Goal: Communication & Community: Answer question/provide support

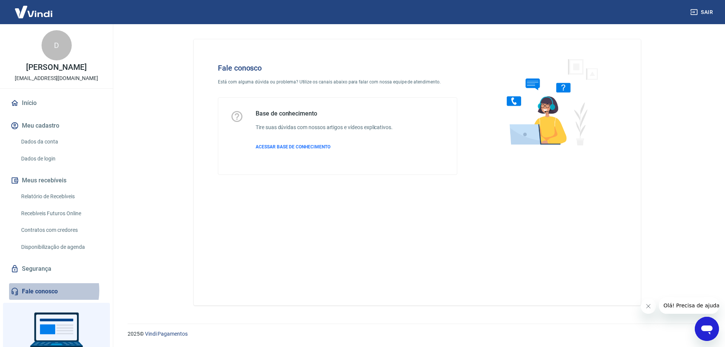
click at [37, 290] on link "Fale conosco" at bounding box center [56, 291] width 95 height 17
click at [708, 330] on icon "Abrir janela de mensagens" at bounding box center [706, 330] width 11 height 9
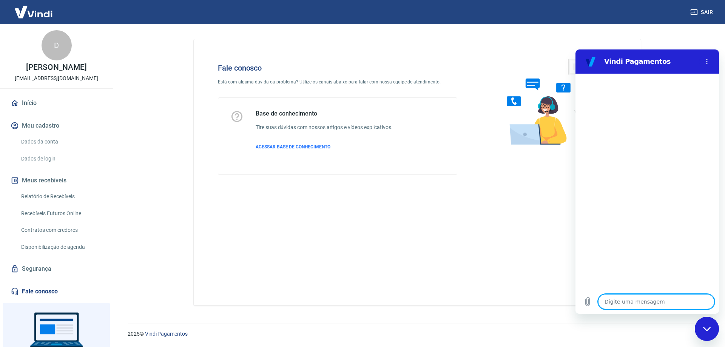
click at [631, 302] on textarea at bounding box center [656, 301] width 116 height 15
type textarea "OI"
type textarea "x"
type textarea "OI"
type textarea "x"
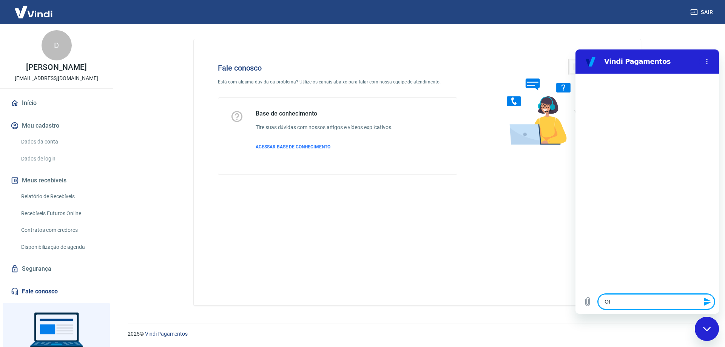
type textarea "OI t"
type textarea "x"
type textarea "OI tu"
type textarea "x"
type textarea "OI tud"
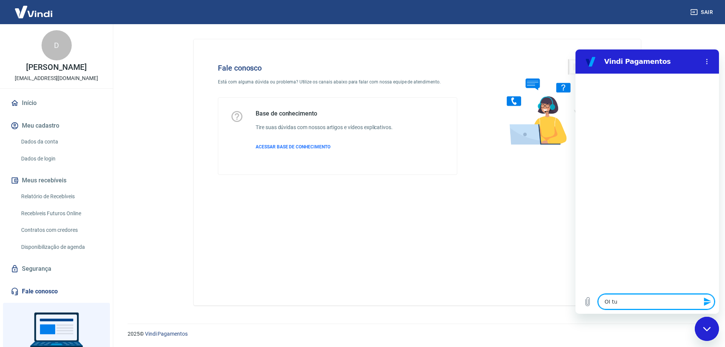
type textarea "x"
type textarea "OI tudo"
type textarea "x"
type textarea "OI tudo"
type textarea "x"
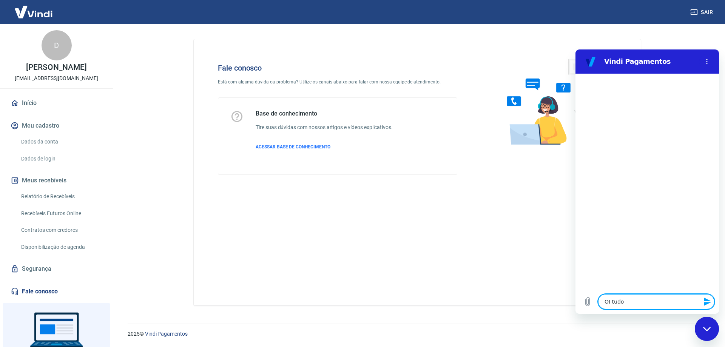
type textarea "OI tudo b"
type textarea "x"
type textarea "OI tudo be"
type textarea "x"
type textarea "OI tudo bem"
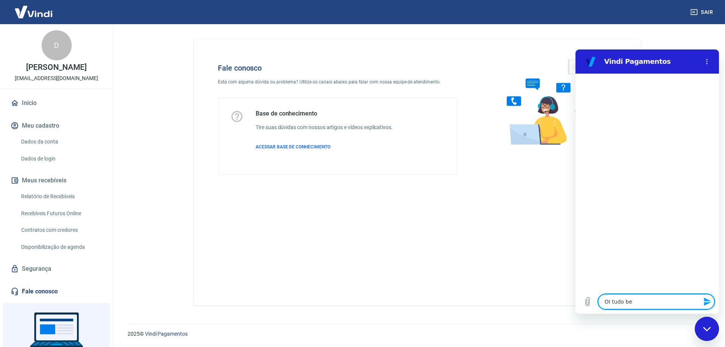
type textarea "x"
type textarea "OI tudo bem,"
type textarea "x"
type textarea "OI tudo bem"
type textarea "x"
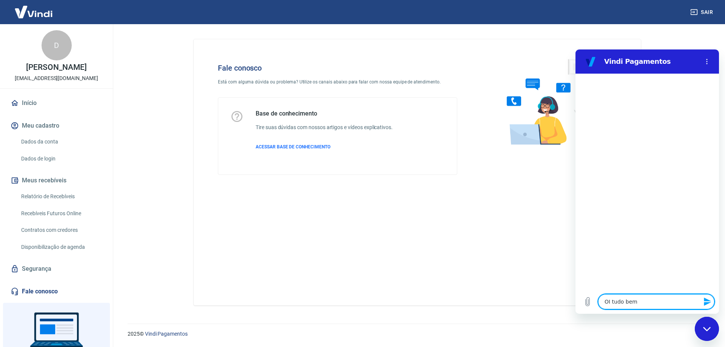
type textarea "OI tudo be"
type textarea "x"
type textarea "OI tudo bem"
type textarea "x"
type textarea "OI tudo bem,"
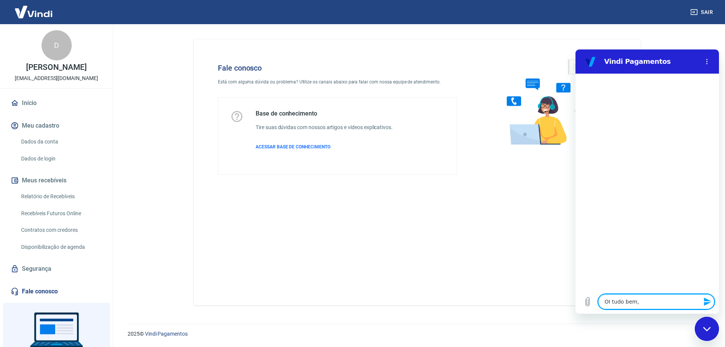
type textarea "x"
type textarea "OI tudo bem,"
type textarea "x"
type textarea "OI tudo bem, b"
type textarea "x"
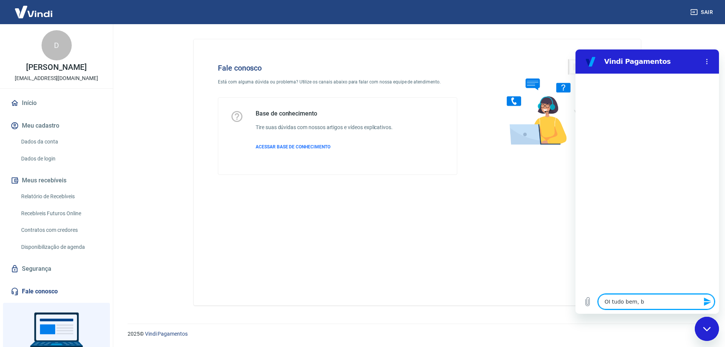
type textarea "OI tudo bem, bo"
type textarea "x"
type textarea "OI tudo bem, boa"
type textarea "x"
type textarea "OI tudo bem, boa"
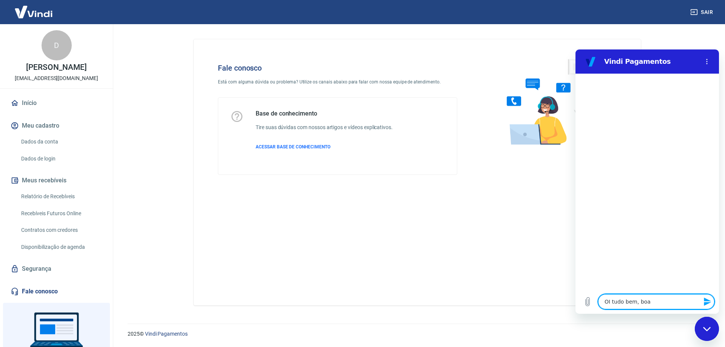
type textarea "x"
type textarea "OI tudo bem, boa t"
type textarea "x"
type textarea "OI tudo bem, boa ta"
type textarea "x"
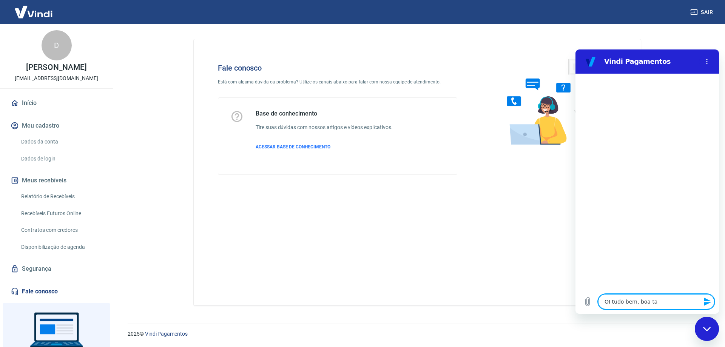
type textarea "OI tudo bem, boa tar"
type textarea "x"
type textarea "OI tudo bem, boa tard"
type textarea "x"
type textarea "OI tudo bem, boa tarde"
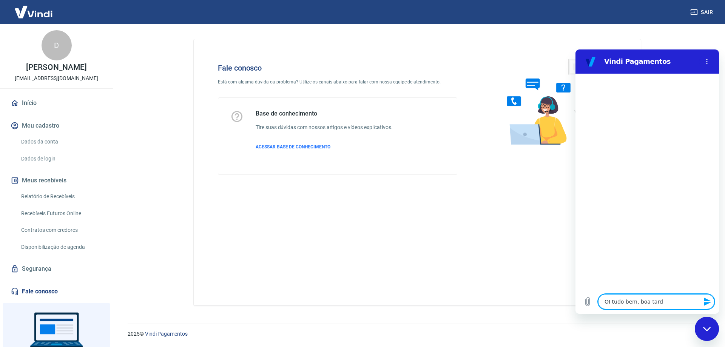
type textarea "x"
type textarea "OI tudo bem, boa tard"
type textarea "x"
type textarea "OI tudo bem, boa tar"
type textarea "x"
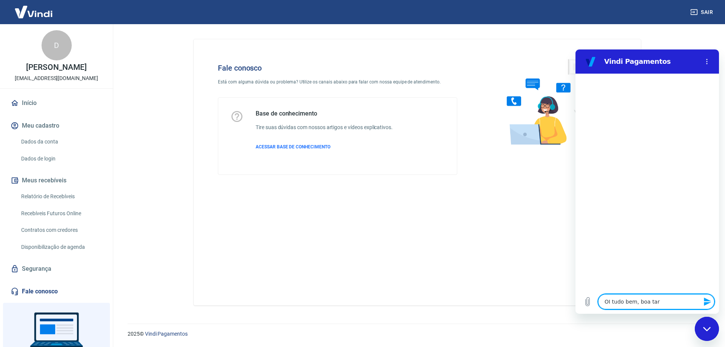
type textarea "OI tudo bem, boa ta"
type textarea "x"
type textarea "OI tudo bem, boa t"
type textarea "x"
type textarea "OI tudo bem, boa"
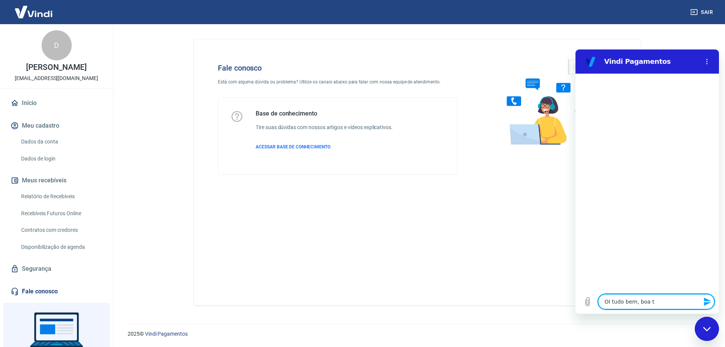
type textarea "x"
type textarea "OI tudo bem, boa"
type textarea "x"
type textarea "OI tudo bem, boam"
type textarea "x"
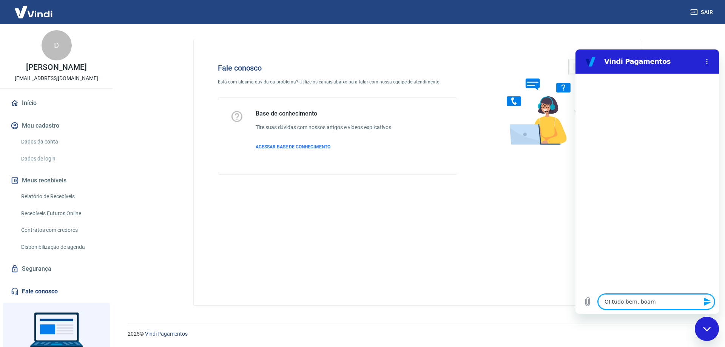
type textarea "OI tudo bem, boam"
type textarea "x"
type textarea "OI tudo bem, boam"
type textarea "x"
type textarea "OI tudo bem, boa"
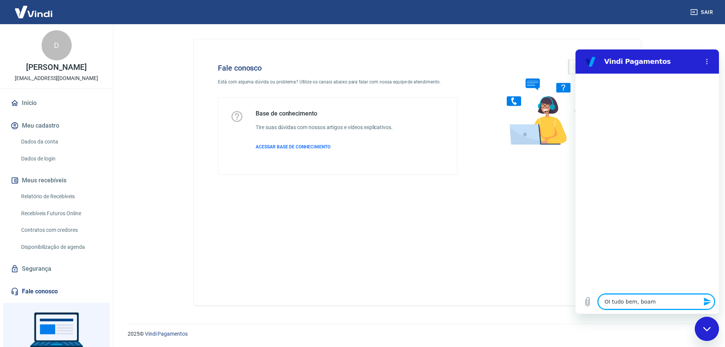
type textarea "x"
type textarea "OI tudo bem, bo"
type textarea "x"
type textarea "OI tudo bem, bom"
type textarea "x"
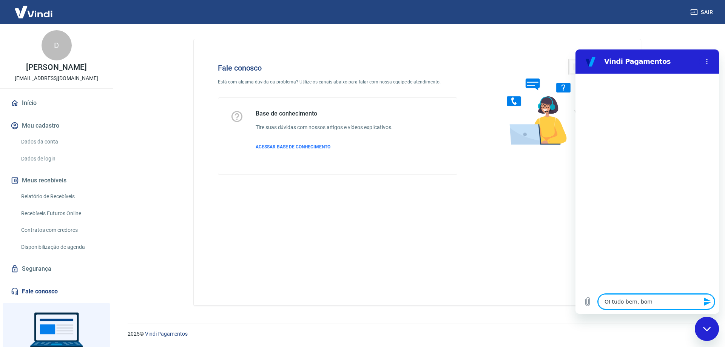
type textarea "OI tudo bem, bom"
type textarea "x"
type textarea "OI tudo bem, bom d"
type textarea "x"
type textarea "OI tudo bem, bom di"
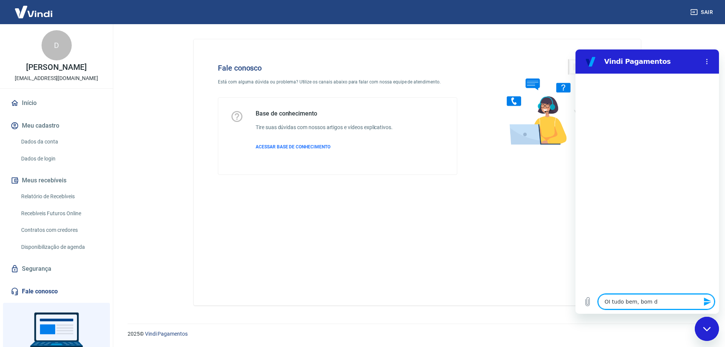
type textarea "x"
type textarea "OI tudo bem, bom dia"
type textarea "x"
type textarea "V"
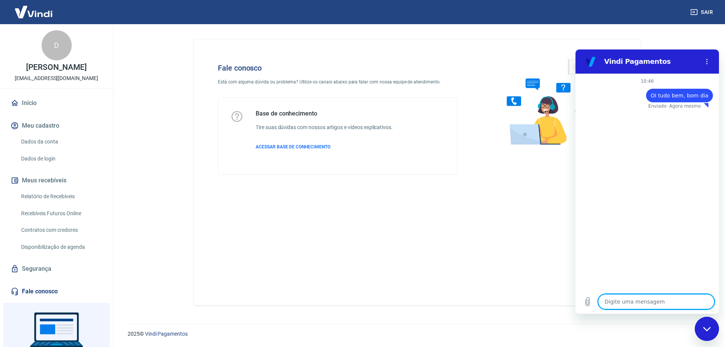
type textarea "x"
type textarea "Ve"
type textarea "x"
type textarea "Ver"
type textarea "x"
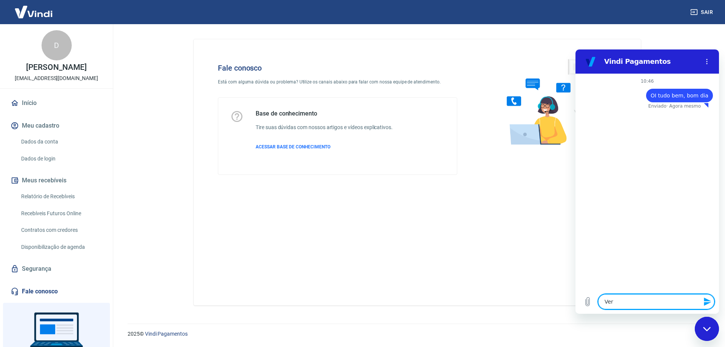
type textarea "Veri"
type textarea "x"
type textarea "Ver"
type textarea "x"
type textarea "Ve"
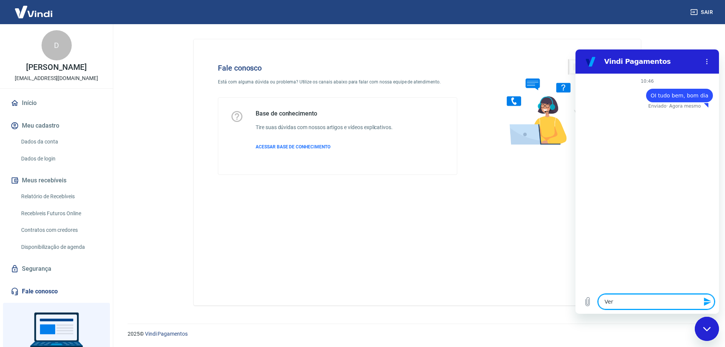
type textarea "x"
type textarea "V"
type textarea "x"
type textarea "22571"
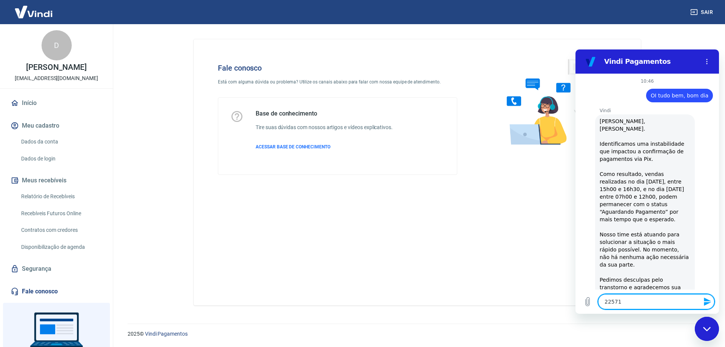
type textarea "x"
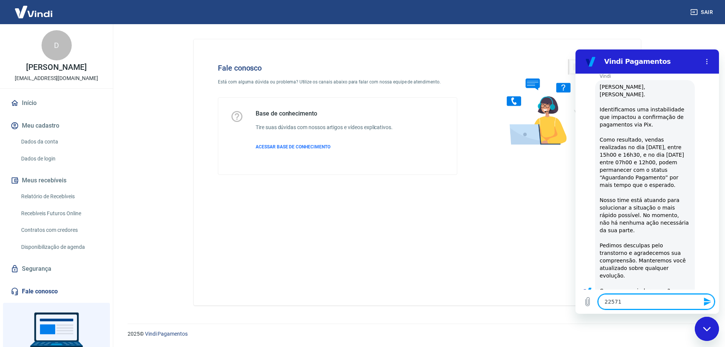
type textarea "22571v"
type textarea "x"
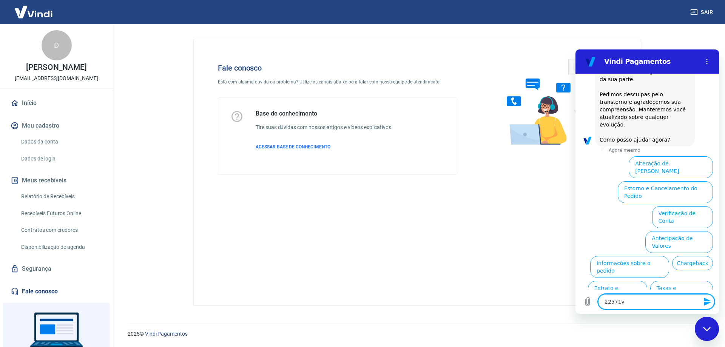
scroll to position [191, 0]
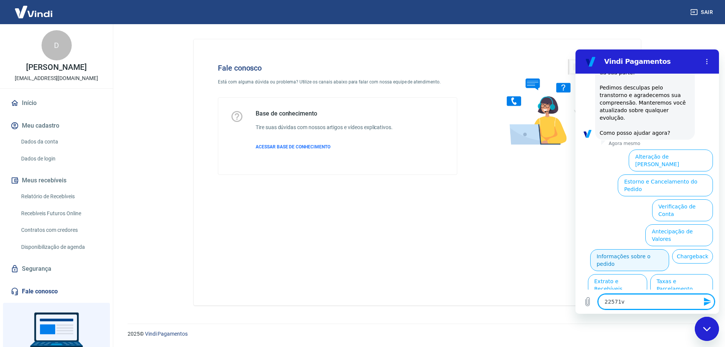
type textarea "22571v"
click at [669, 249] on button "Informações sobre o pedido" at bounding box center [629, 260] width 79 height 22
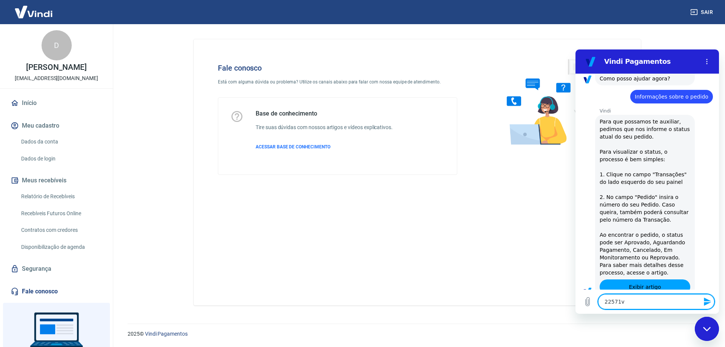
type textarea "x"
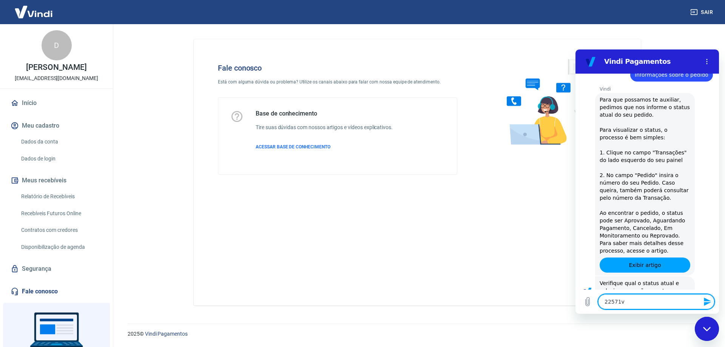
scroll to position [321, 0]
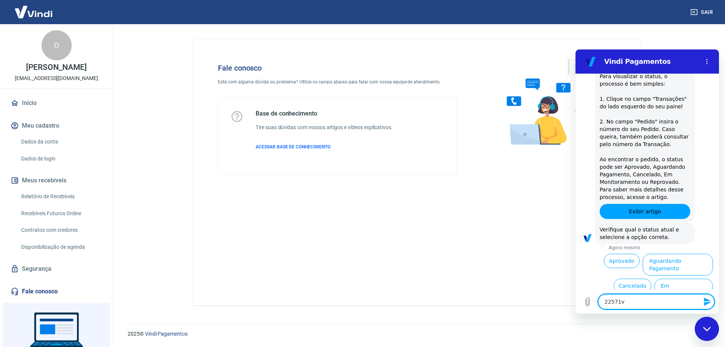
type textarea "22571"
type textarea "x"
type textarea "22571"
click at [631, 279] on button "Cancelado" at bounding box center [632, 286] width 37 height 14
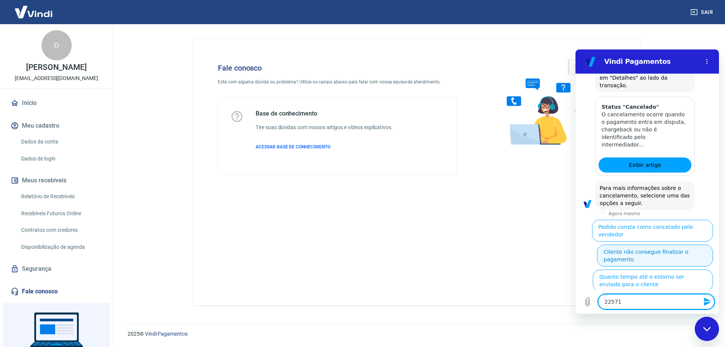
scroll to position [668, 0]
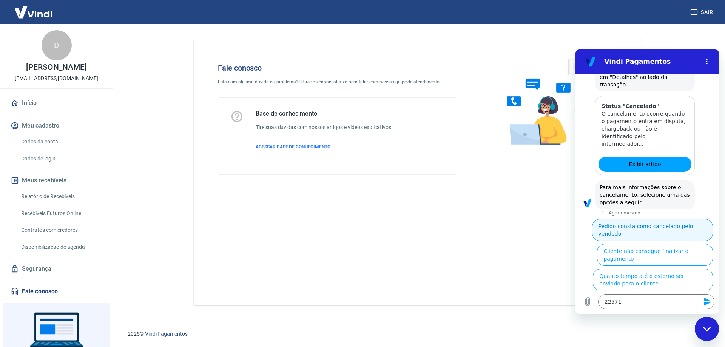
click at [666, 219] on button "Pedido consta como cancelado pelo vendedor" at bounding box center [652, 230] width 121 height 22
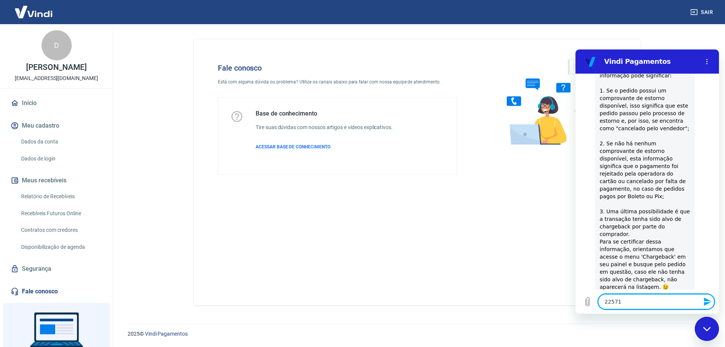
scroll to position [890, 0]
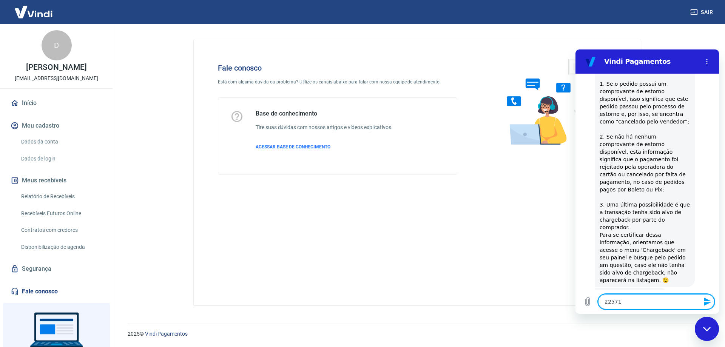
click at [697, 311] on button "Não" at bounding box center [701, 318] width 23 height 14
type textarea "x"
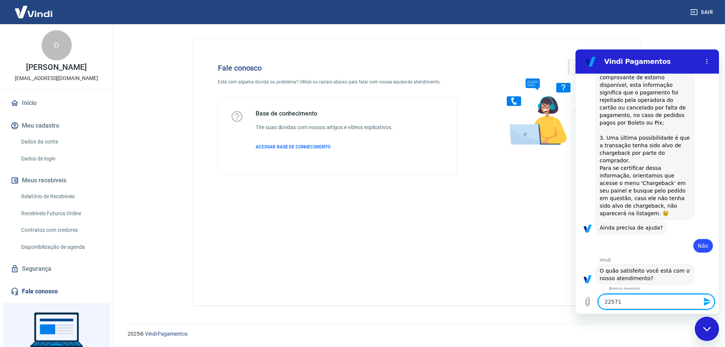
scroll to position [958, 0]
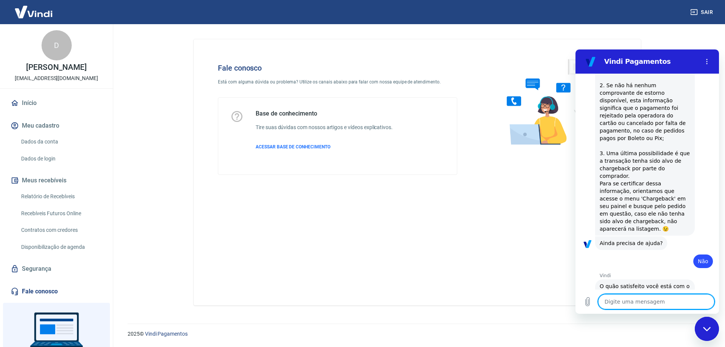
type textarea "x"
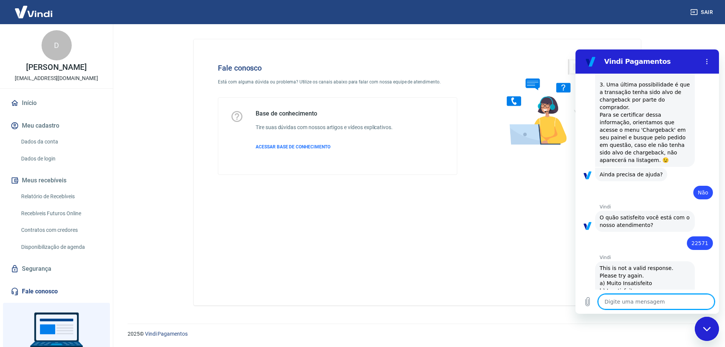
scroll to position [1012, 0]
type textarea "B"
type textarea "x"
type textarea "Bo"
type textarea "x"
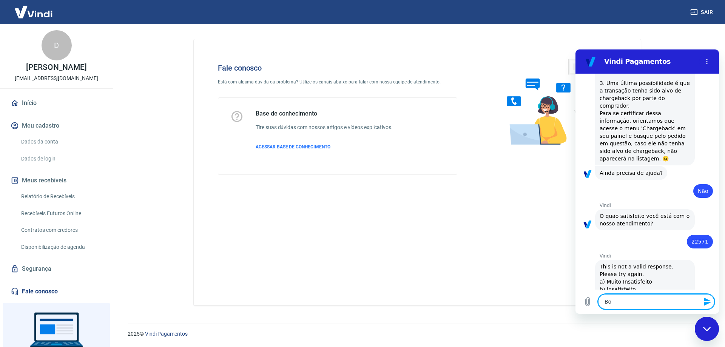
type textarea "Bom"
type textarea "x"
type textarea "Bom"
type textarea "x"
type textarea "Bom d"
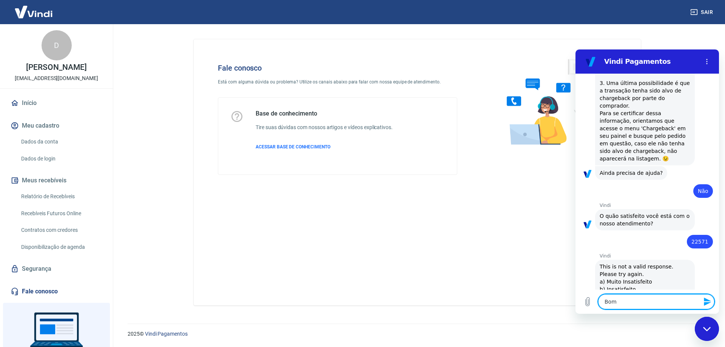
type textarea "x"
type textarea "Bom di"
type textarea "x"
type textarea "Bom dia"
type textarea "x"
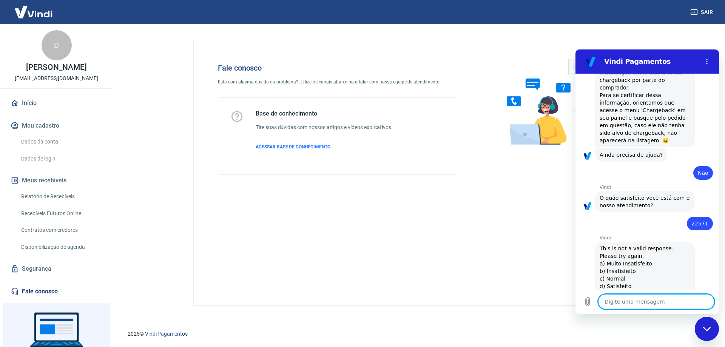
type textarea "x"
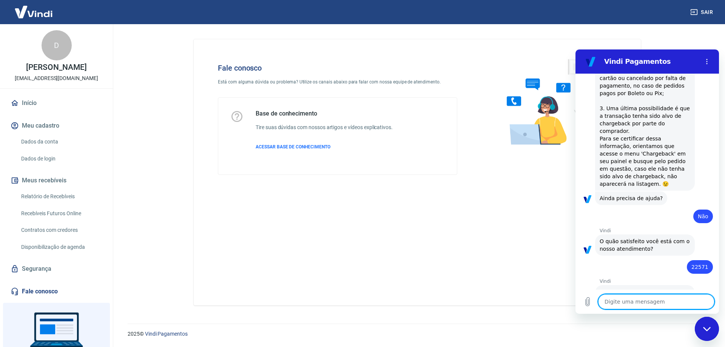
scroll to position [987, 0]
type textarea "S"
type textarea "x"
type textarea "Si"
type textarea "x"
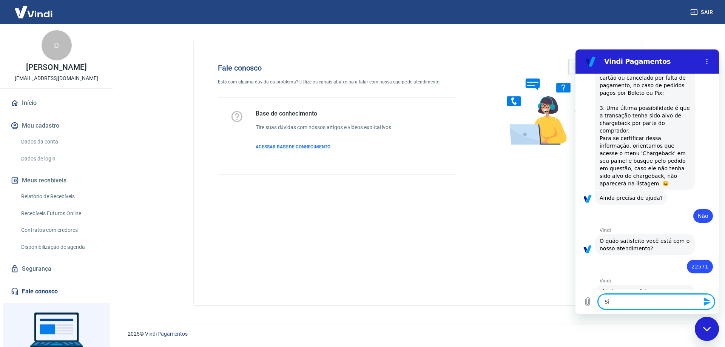
type textarea "Sim"
type textarea "x"
type textarea "Sim"
type textarea "x"
type textarea "Sim p"
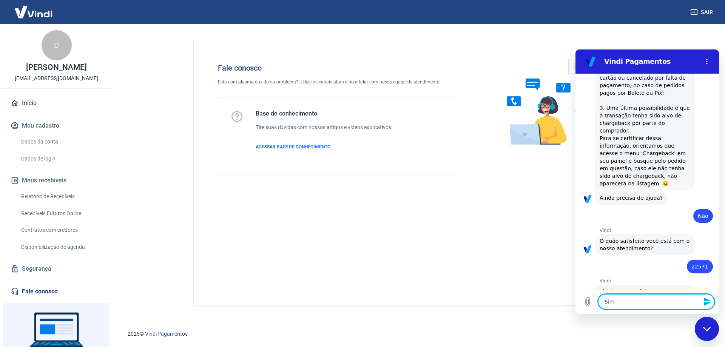
type textarea "x"
type textarea "Sim pr"
type textarea "x"
type textarea "Sim pre"
type textarea "x"
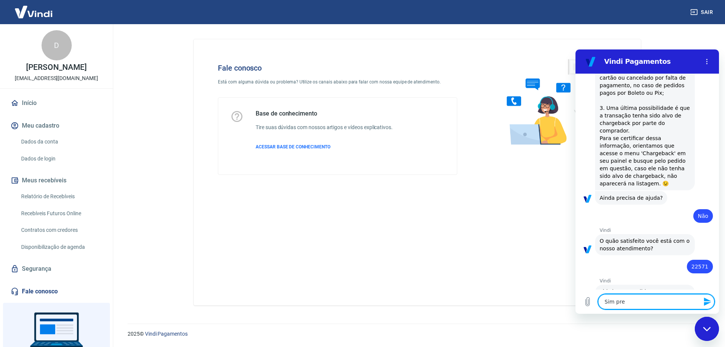
type textarea "Sim prec"
type textarea "x"
type textarea "Sim preci"
type textarea "x"
type textarea "Sim preciu"
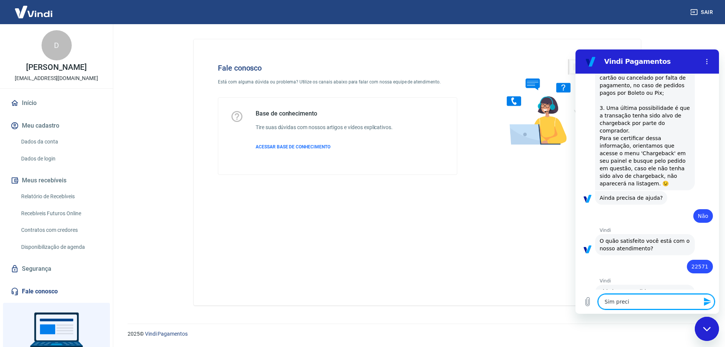
type textarea "x"
type textarea "[PERSON_NAME]"
type textarea "x"
type textarea "[PERSON_NAME]"
type textarea "x"
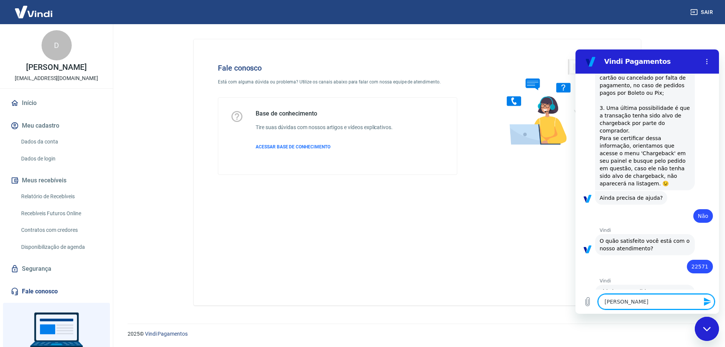
type textarea "[PERSON_NAME]"
type textarea "x"
type textarea "[PERSON_NAME] d"
type textarea "x"
type textarea "[PERSON_NAME] de"
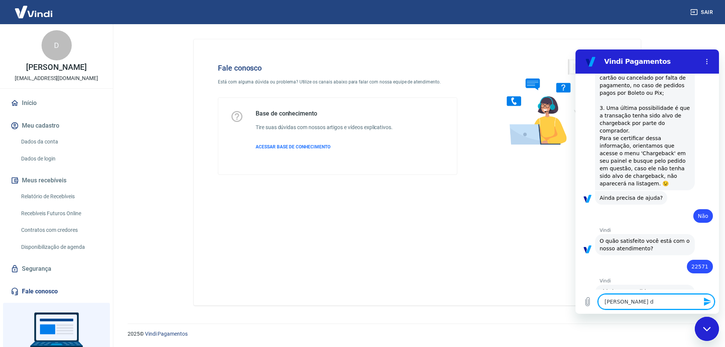
type textarea "x"
type textarea "[PERSON_NAME] d"
type textarea "x"
type textarea "[PERSON_NAME]"
type textarea "x"
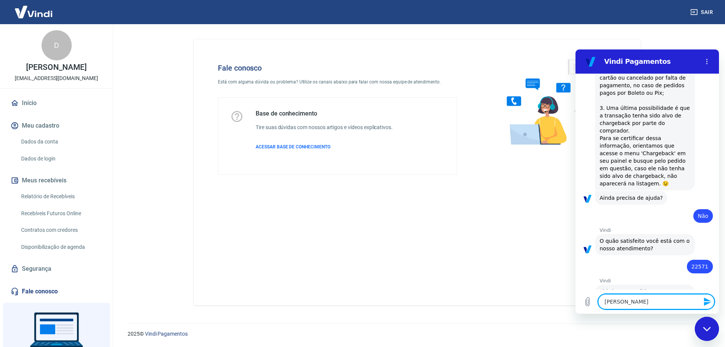
type textarea "[PERSON_NAME]"
type textarea "x"
type textarea "[PERSON_NAME]"
type textarea "x"
type textarea "Sim preciu"
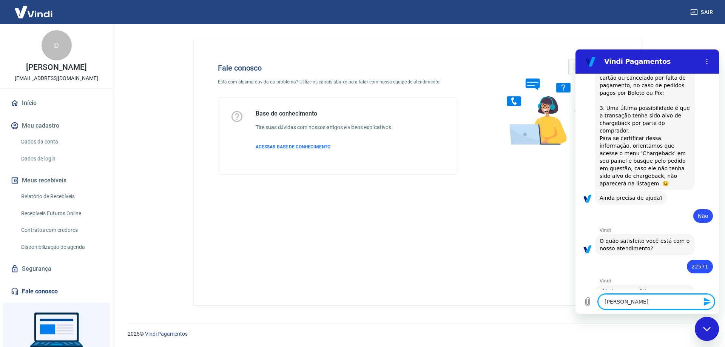
type textarea "x"
type textarea "Sim preci"
type textarea "x"
type textarea "Sim precis"
type textarea "x"
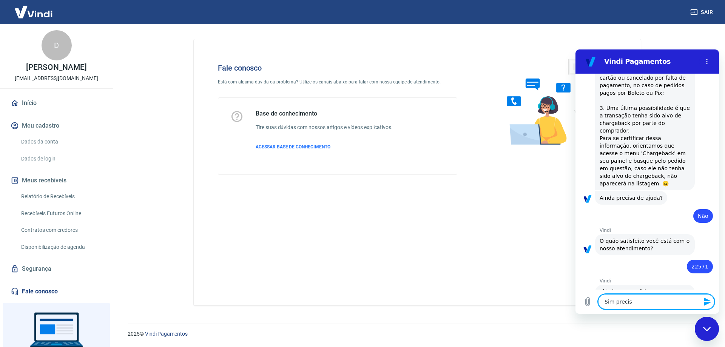
type textarea "Sim preciso"
type textarea "x"
type textarea "Sim preciso"
type textarea "x"
type textarea "Sim preciso d"
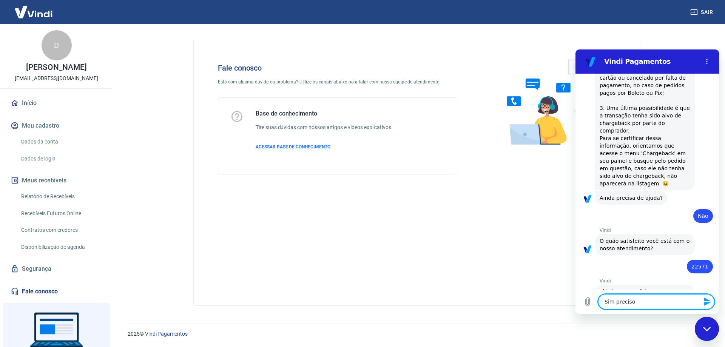
type textarea "x"
type textarea "Sim preciso de"
type textarea "x"
type textarea "Sim preciso de"
type textarea "x"
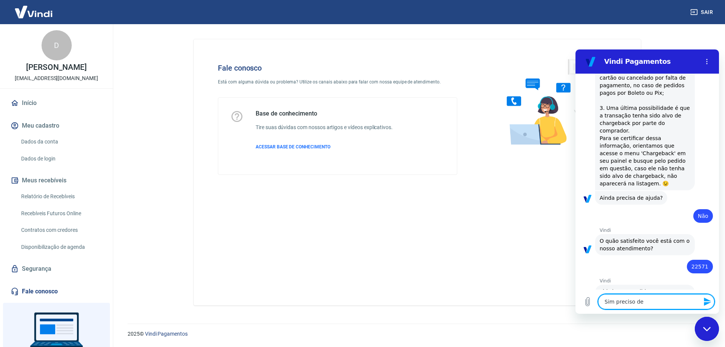
type textarea "Sim preciso de A"
type textarea "x"
type textarea "Sim preciso de [PERSON_NAME]"
type textarea "x"
type textarea "Sim preciso de Aju"
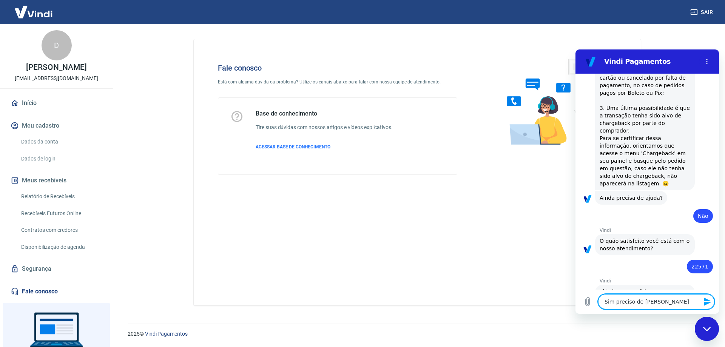
type textarea "x"
type textarea "Sim preciso de Ajud"
type textarea "x"
type textarea "Sim preciso de [PERSON_NAME]"
type textarea "x"
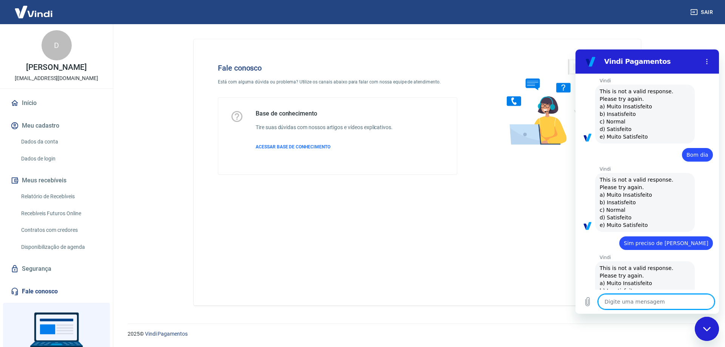
scroll to position [1188, 0]
type textarea "x"
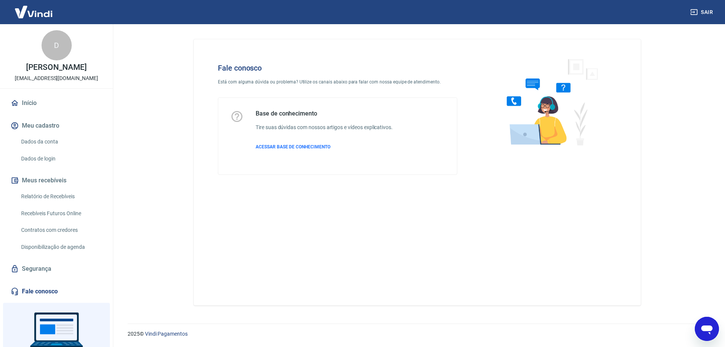
click at [36, 291] on link "Fale conosco" at bounding box center [56, 291] width 95 height 17
click at [710, 327] on icon "Abrir janela de mensagens" at bounding box center [706, 330] width 11 height 9
type textarea "x"
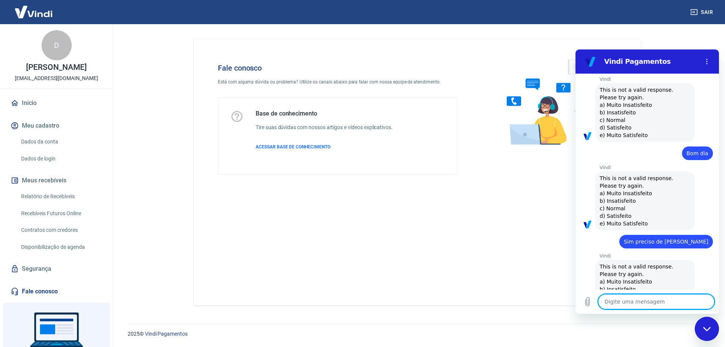
click at [635, 303] on textarea at bounding box center [656, 301] width 116 height 15
type textarea "B"
type textarea "x"
type textarea "Bo"
type textarea "x"
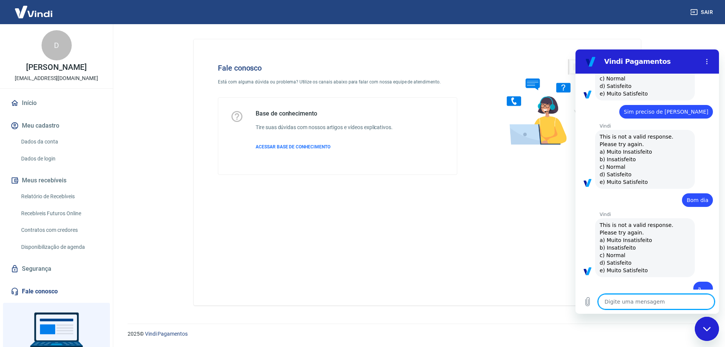
scroll to position [1320, 0]
click at [628, 304] on textarea at bounding box center [656, 301] width 116 height 15
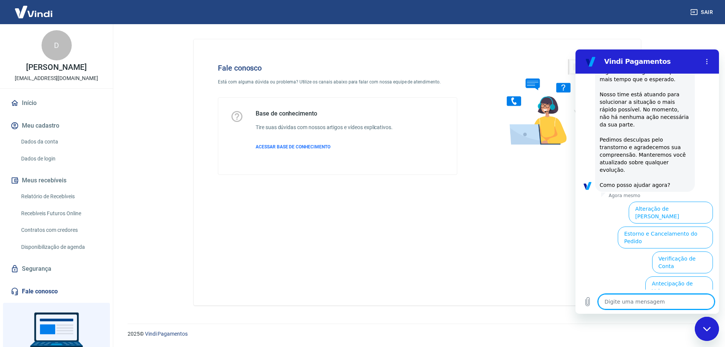
scroll to position [1759, 0]
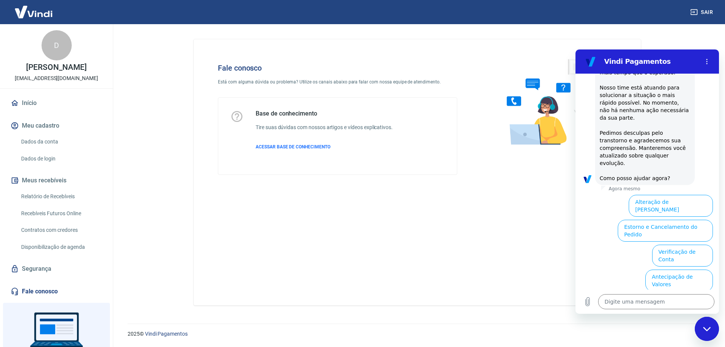
click at [669, 295] on button "Informações sobre o pedido" at bounding box center [629, 306] width 79 height 22
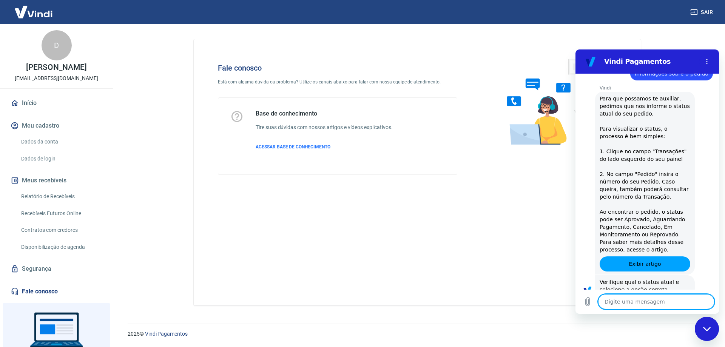
scroll to position [1889, 0]
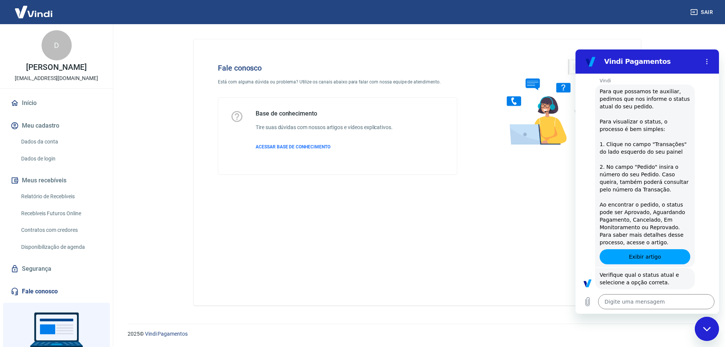
click at [631, 324] on button "Cancelado" at bounding box center [632, 331] width 37 height 14
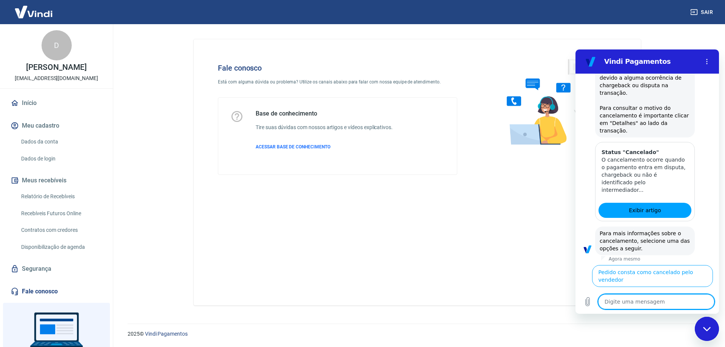
scroll to position [2235, 0]
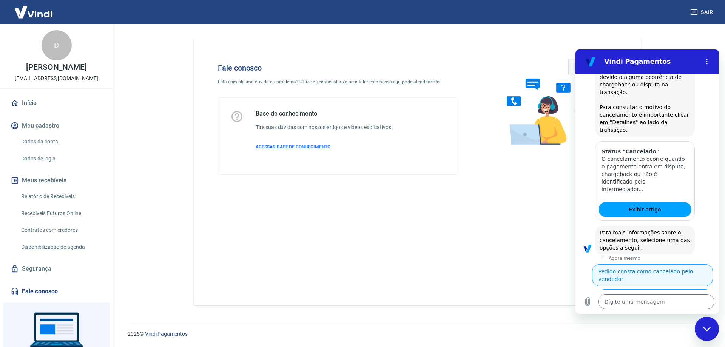
click at [650, 264] on button "Pedido consta como cancelado pelo vendedor" at bounding box center [652, 275] width 121 height 22
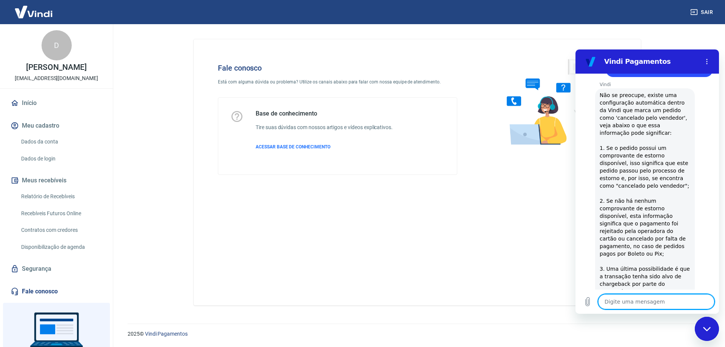
scroll to position [2457, 0]
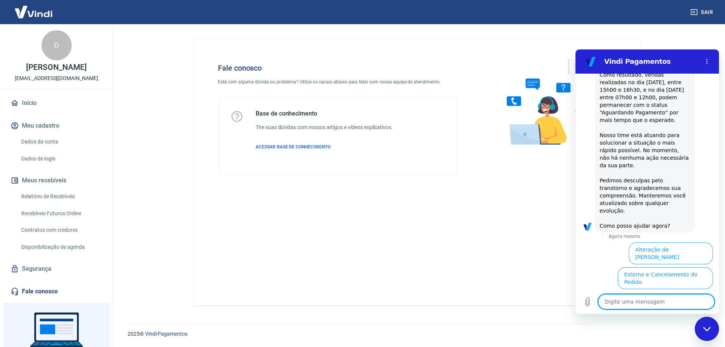
scroll to position [2828, 0]
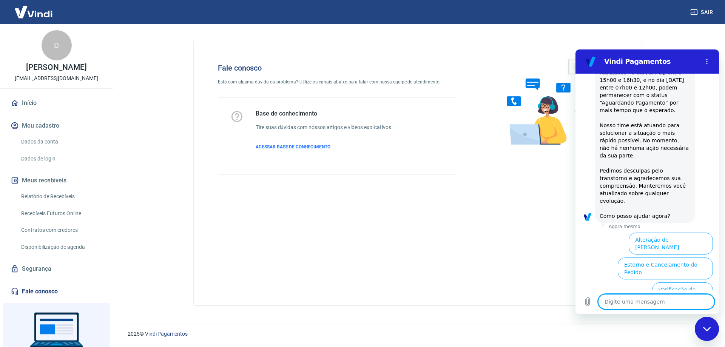
click at [669, 332] on button "Informações sobre o pedido" at bounding box center [629, 343] width 79 height 22
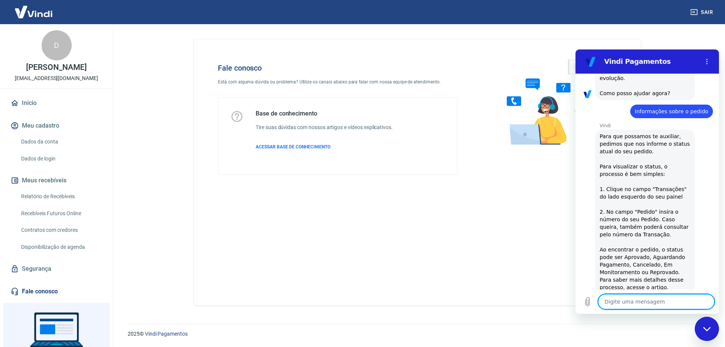
scroll to position [2958, 0]
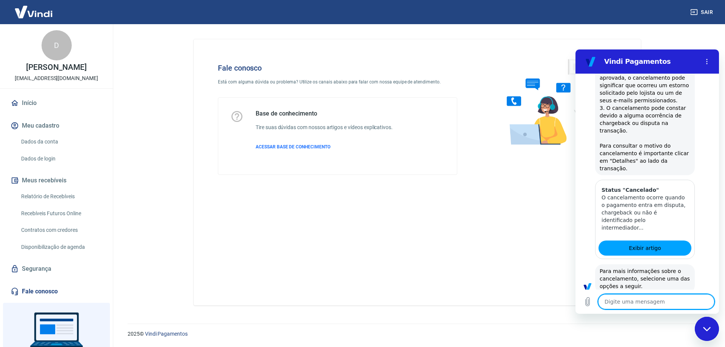
scroll to position [3305, 0]
click at [654, 302] on button "Pedido consta como cancelado pelo vendedor" at bounding box center [652, 313] width 121 height 22
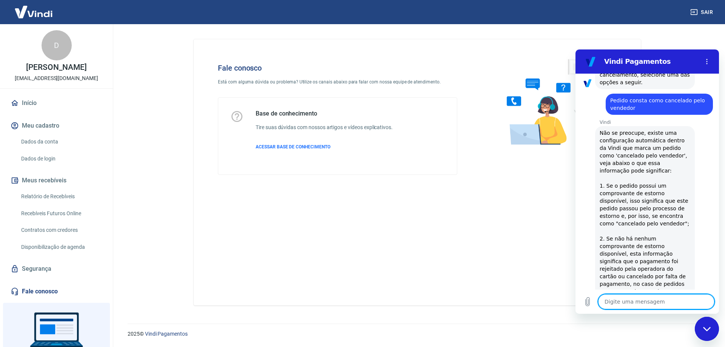
scroll to position [3527, 0]
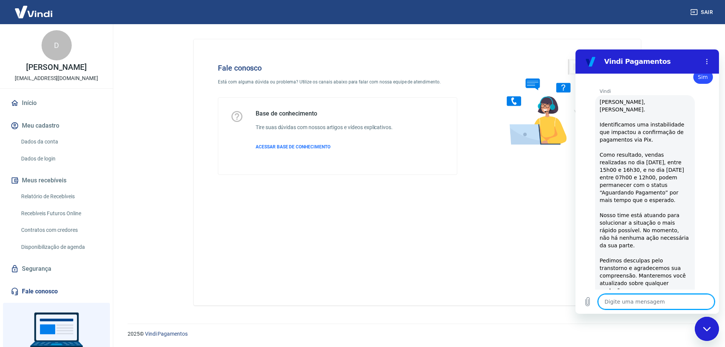
scroll to position [3897, 0]
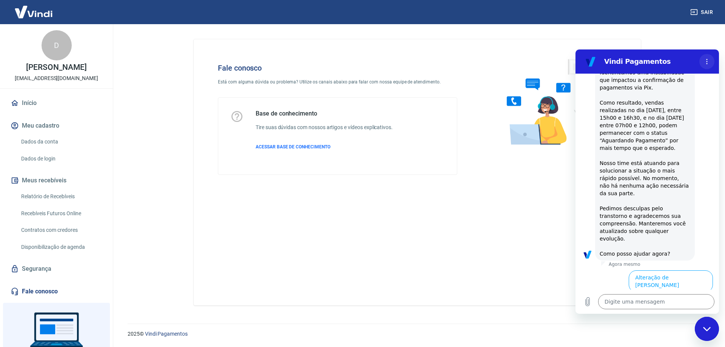
click at [708, 60] on icon "Menu de opções" at bounding box center [707, 62] width 6 height 6
click at [662, 295] on button "Estorno e Cancelamento do Pedido" at bounding box center [665, 306] width 95 height 22
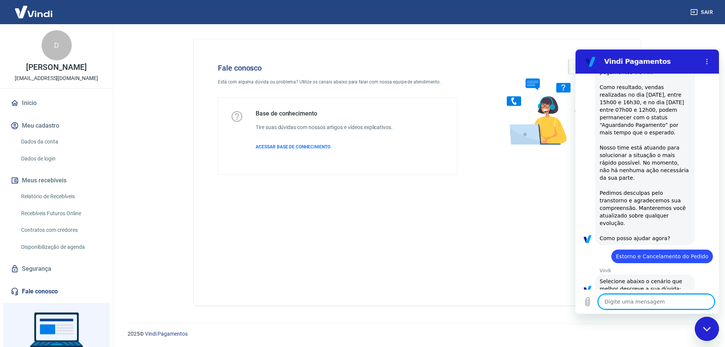
scroll to position [3926, 0]
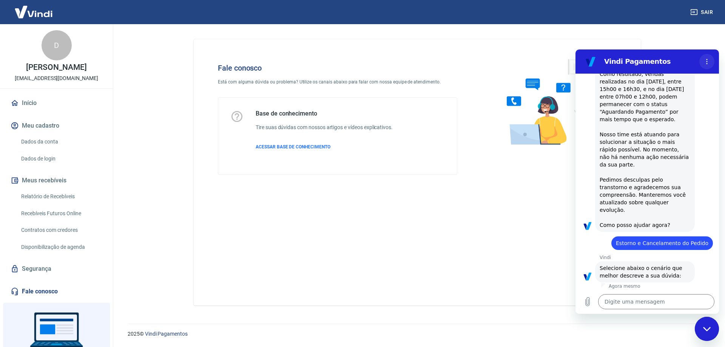
click at [709, 63] on icon "Menu de opções" at bounding box center [707, 62] width 6 height 6
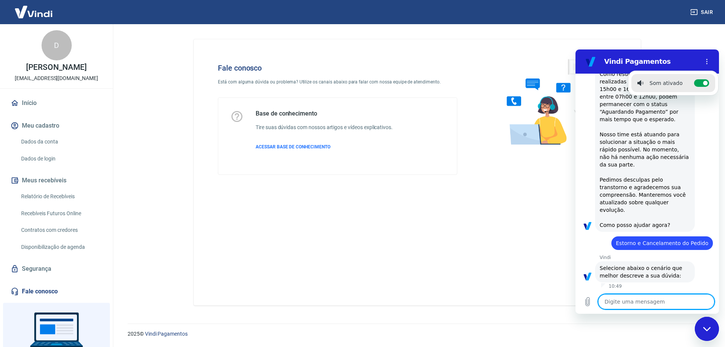
click at [626, 302] on textarea at bounding box center [656, 301] width 116 height 15
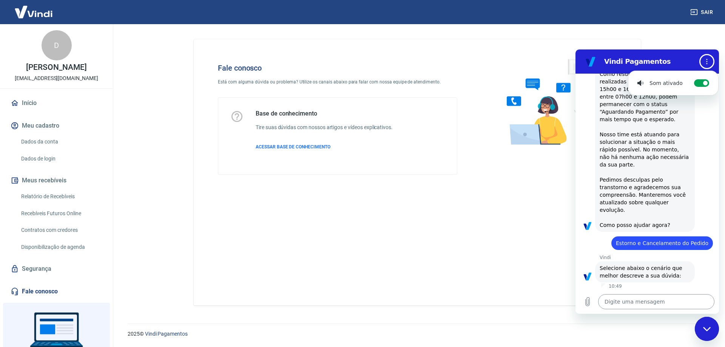
click at [626, 304] on textarea at bounding box center [656, 301] width 116 height 15
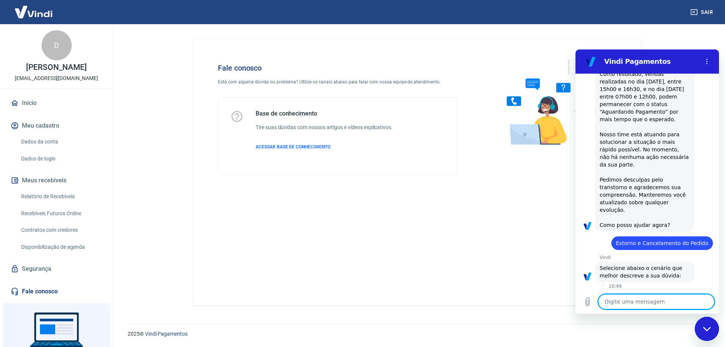
click at [626, 304] on textarea at bounding box center [656, 301] width 116 height 15
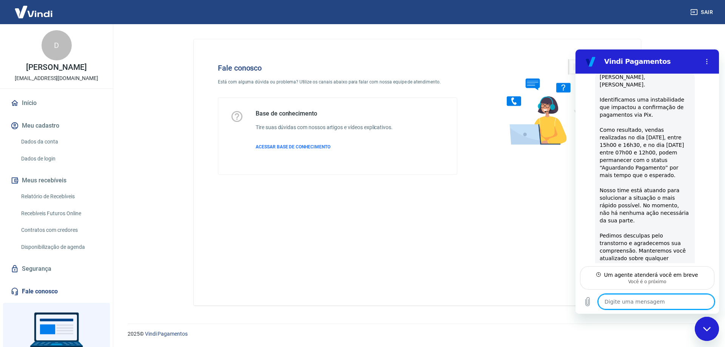
scroll to position [3863, 0]
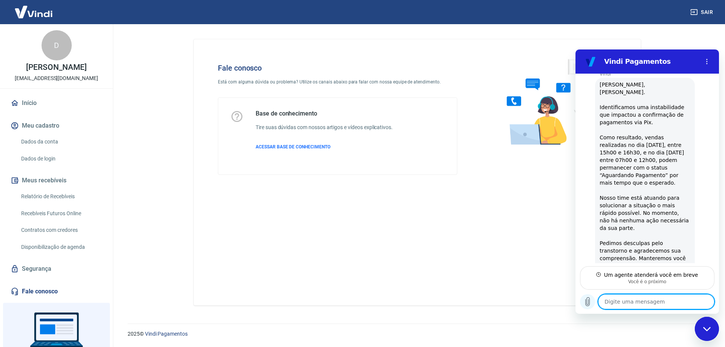
click at [585, 304] on icon "Carregar arquivo" at bounding box center [587, 301] width 9 height 9
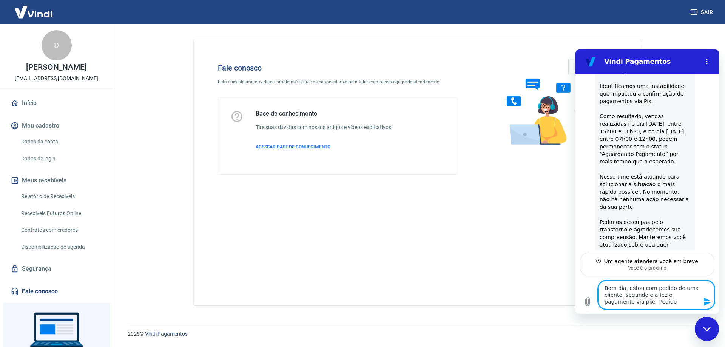
scroll to position [3897, 0]
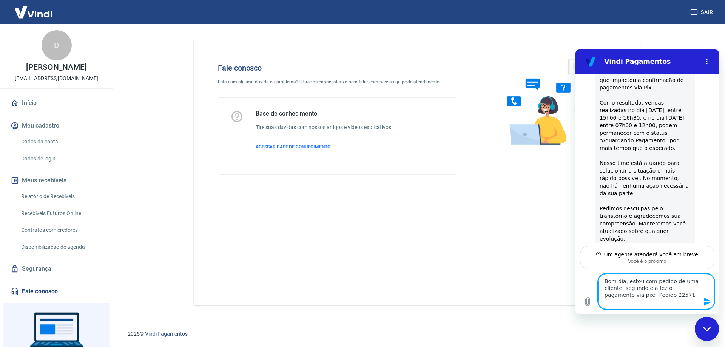
paste textarea "[PERSON_NAME]"
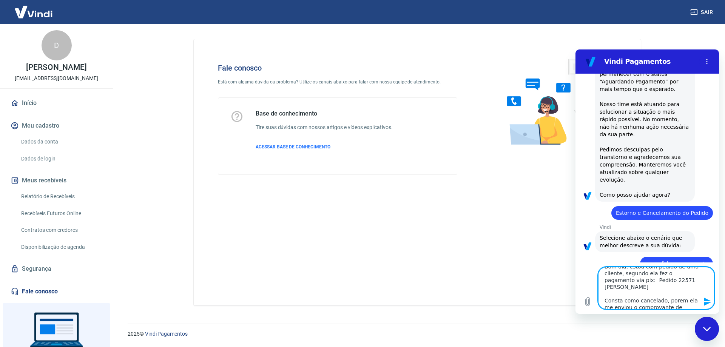
scroll to position [0, 0]
drag, startPoint x: 625, startPoint y: 275, endPoint x: 643, endPoint y: 276, distance: 18.5
click at [625, 275] on textarea "Bom dia, estou com pedido de uma cliente, segundo ela fez o pagamento via pix: …" at bounding box center [656, 288] width 116 height 42
click at [648, 304] on textarea "Bom dia, [PERSON_NAME] tudo bem? estou com pedido de uma cliente, segundo ela f…" at bounding box center [656, 288] width 116 height 42
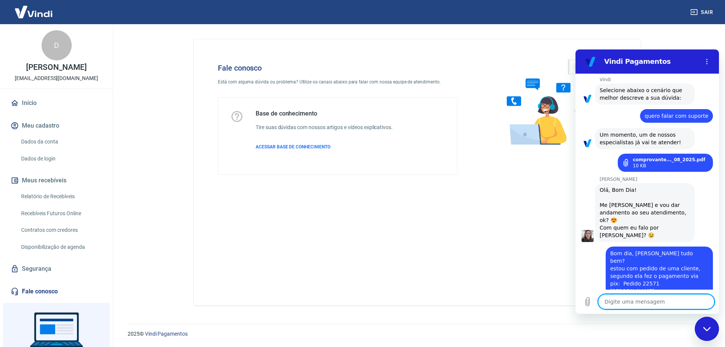
scroll to position [4123, 0]
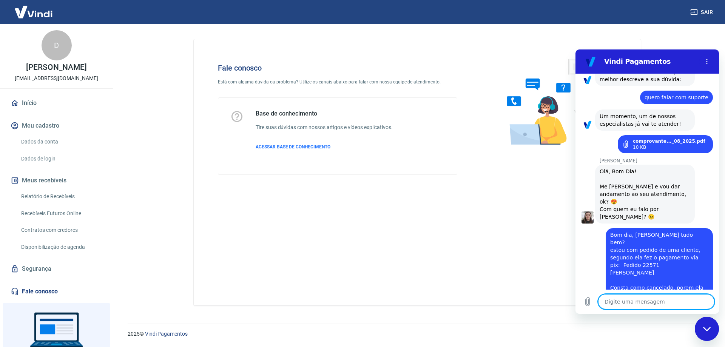
click at [634, 302] on textarea at bounding box center [656, 301] width 116 height 15
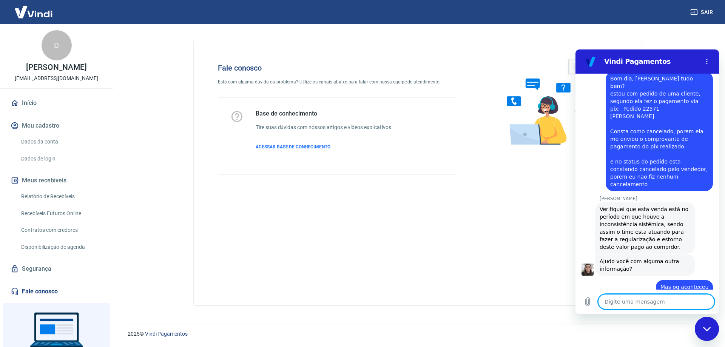
scroll to position [4311, 0]
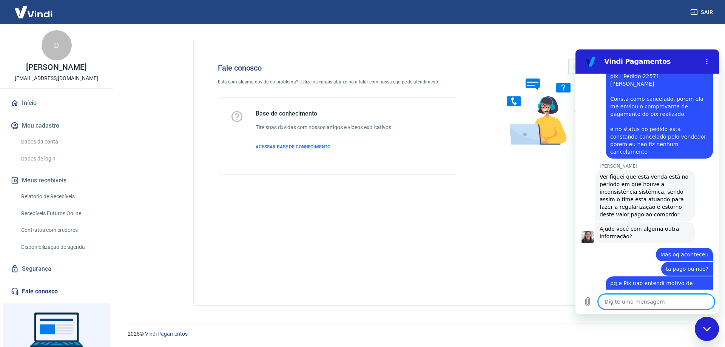
click at [650, 303] on textarea at bounding box center [656, 301] width 116 height 15
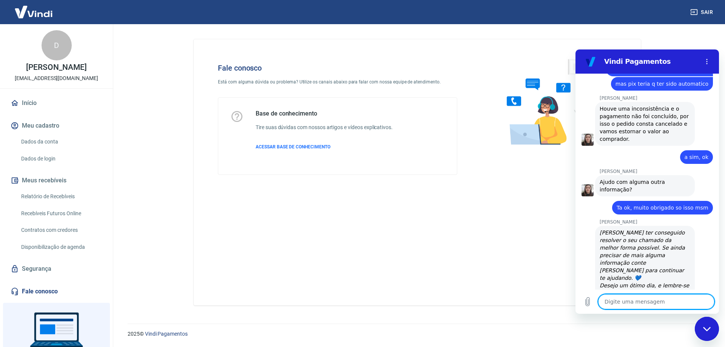
scroll to position [4555, 0]
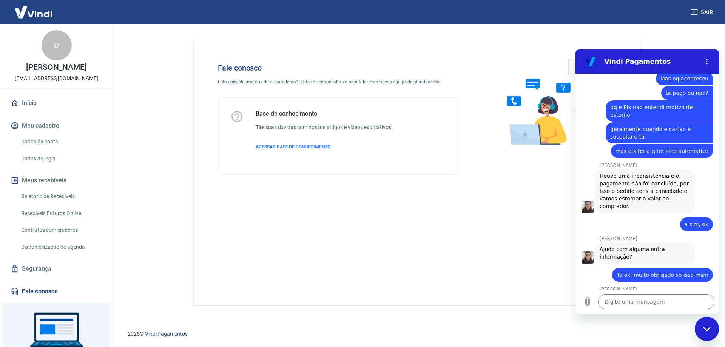
scroll to position [4469, 0]
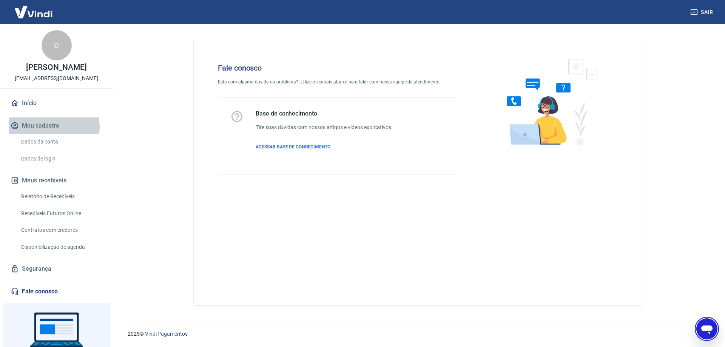
click at [52, 127] on button "Meu cadastro" at bounding box center [56, 125] width 95 height 17
